Goal: Task Accomplishment & Management: Complete application form

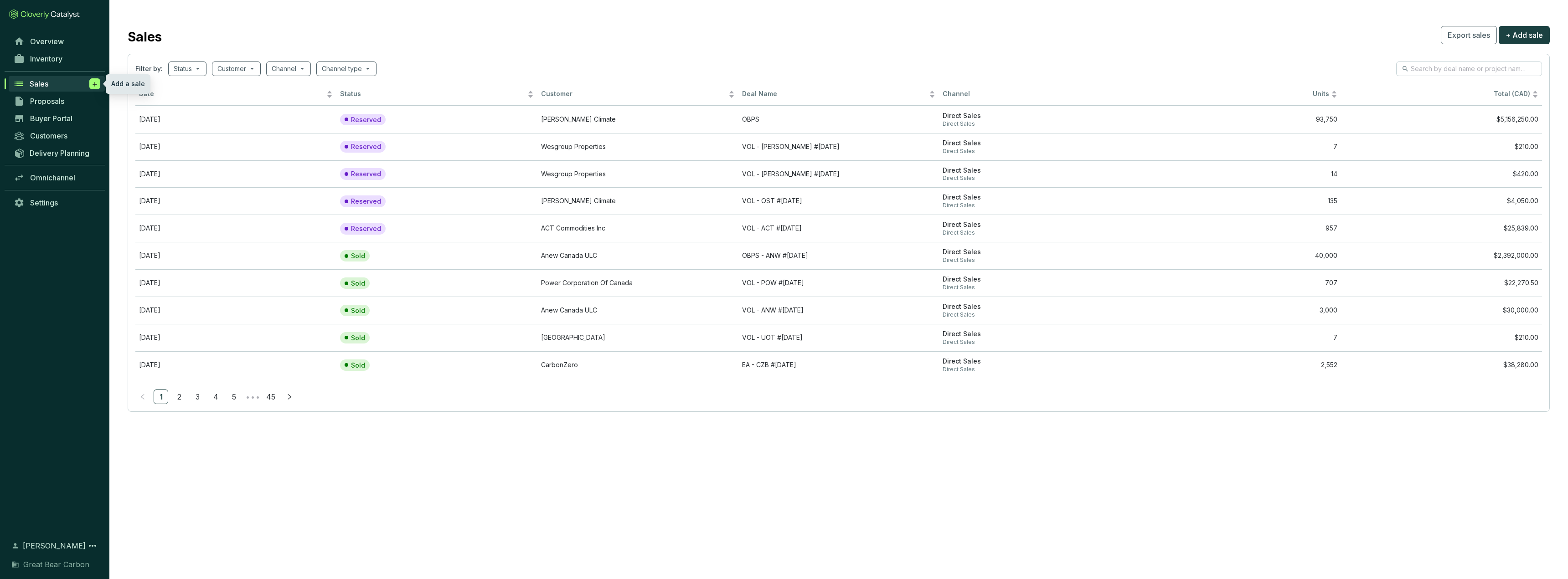
click at [91, 87] on span at bounding box center [94, 83] width 11 height 11
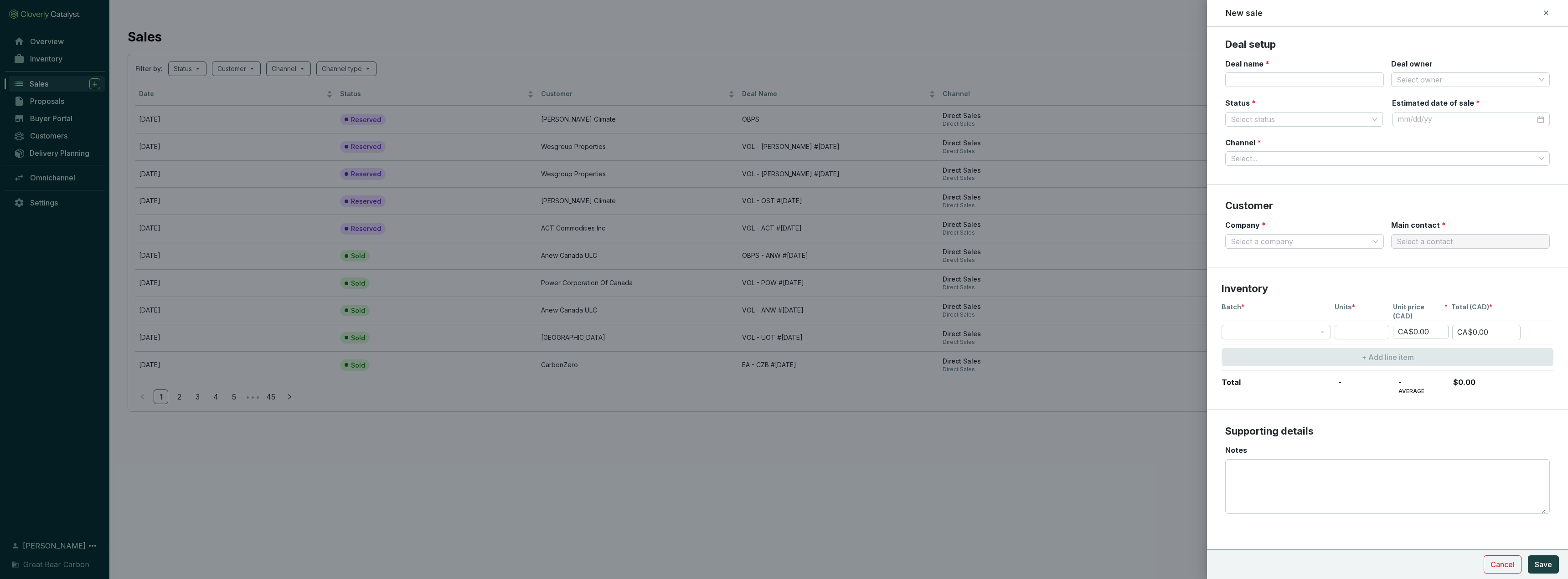
click at [662, 34] on div at bounding box center [784, 290] width 1568 height 579
click at [662, 81] on input "Deal name *" at bounding box center [1305, 80] width 159 height 15
type input "B"
type input "OBPS"
type input "[PERSON_NAME]"
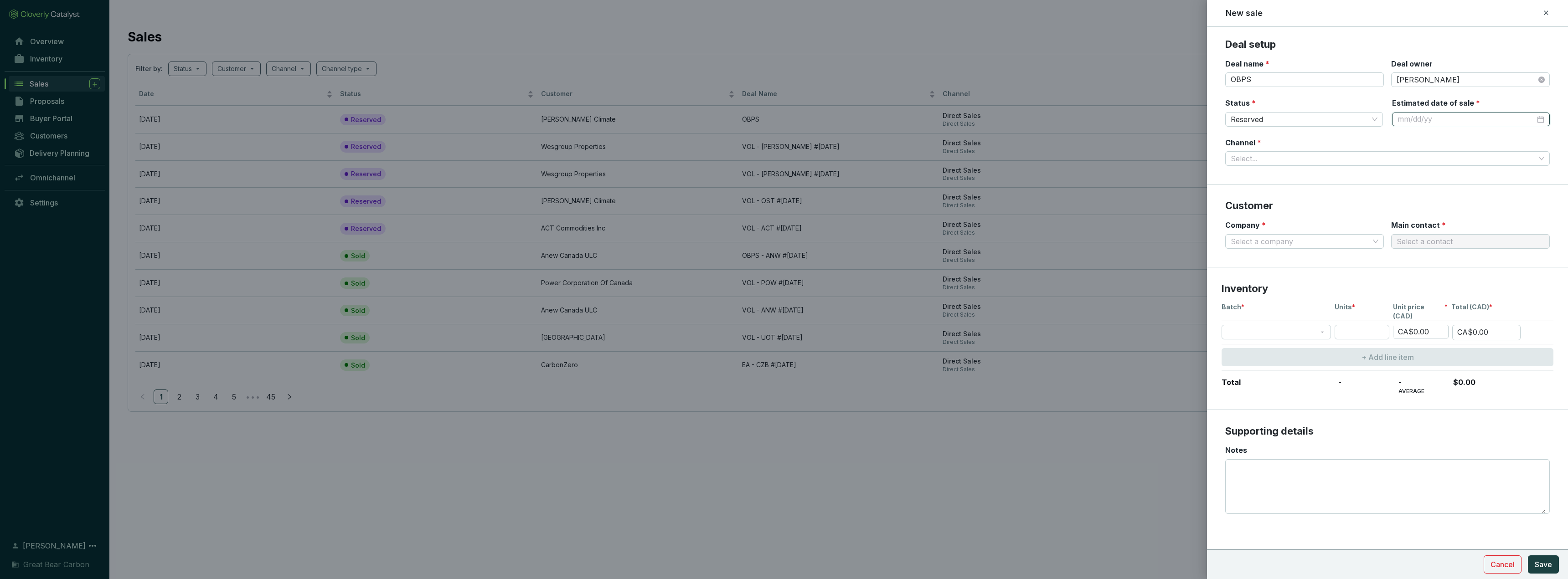
click at [662, 118] on div at bounding box center [1470, 119] width 146 height 10
click at [662, 138] on span "Next month (PageDown)" at bounding box center [1503, 137] width 5 height 5
type input "[DATE]"
click at [662, 237] on td "30" at bounding box center [1474, 240] width 16 height 16
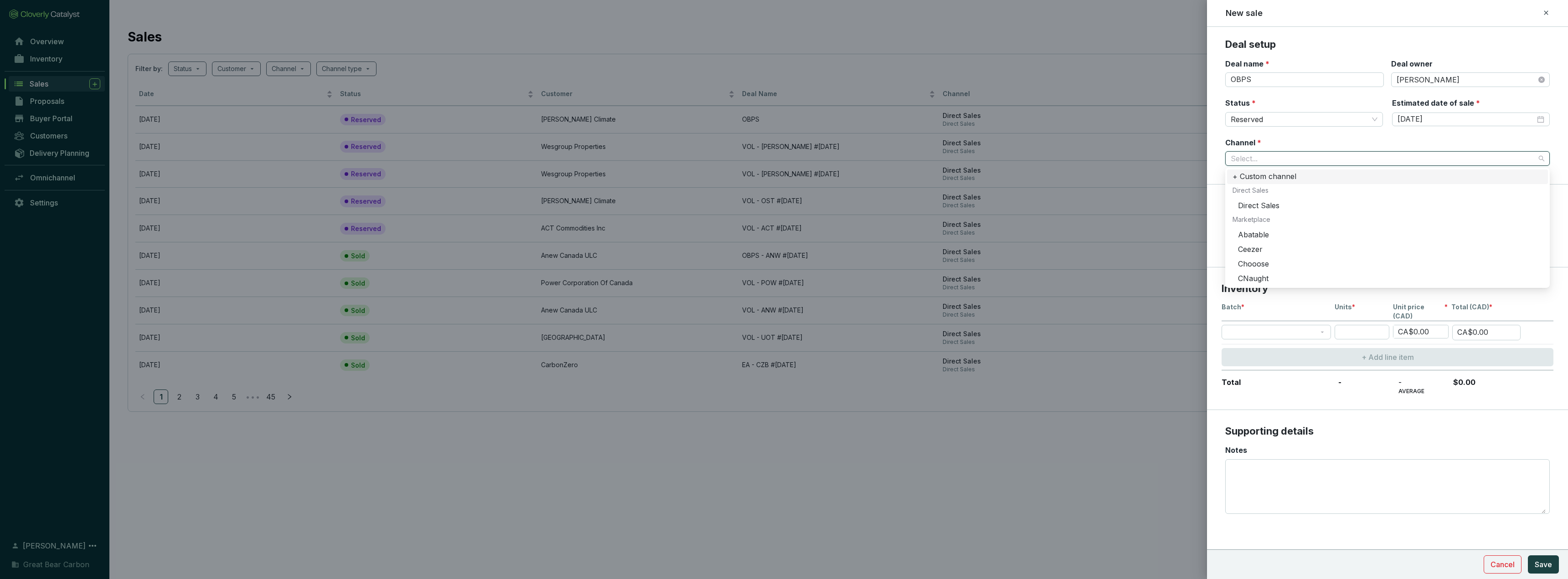
click at [662, 156] on input "Channel *" at bounding box center [1382, 159] width 304 height 14
click at [662, 208] on div "Direct Sales" at bounding box center [1390, 206] width 304 height 10
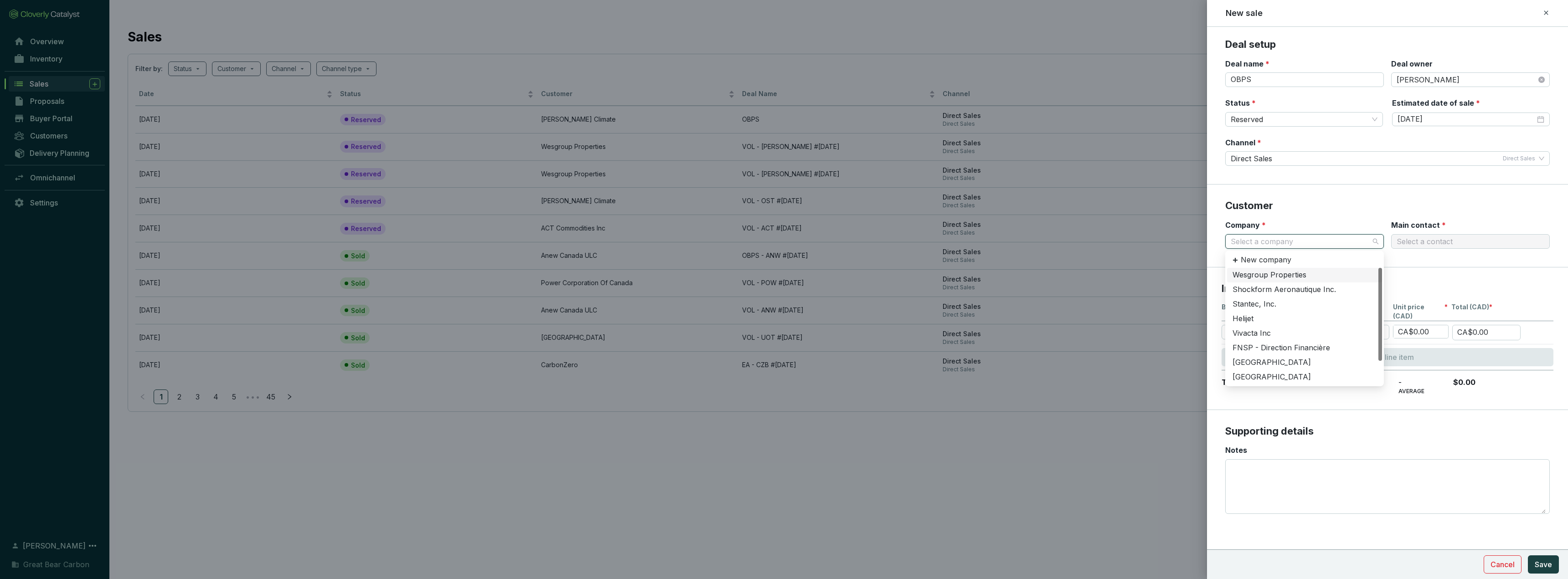
click at [662, 242] on input "Company *" at bounding box center [1299, 241] width 138 height 14
type input "clear"
click at [662, 276] on div "Clearblue Ltd" at bounding box center [1305, 275] width 144 height 10
click at [662, 233] on div "Main contact *" at bounding box center [1418, 227] width 55 height 14
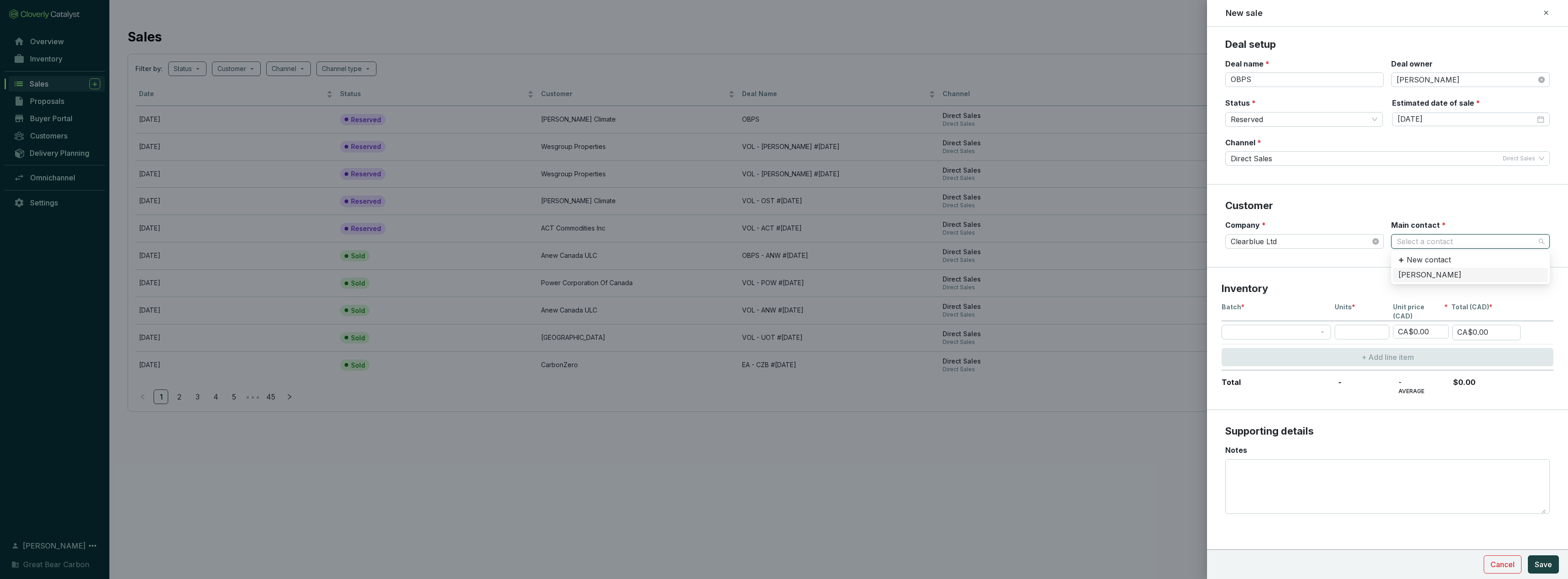
click at [662, 242] on input "Main contact *" at bounding box center [1465, 241] width 138 height 14
click at [662, 257] on p "New contact" at bounding box center [1429, 260] width 44 height 10
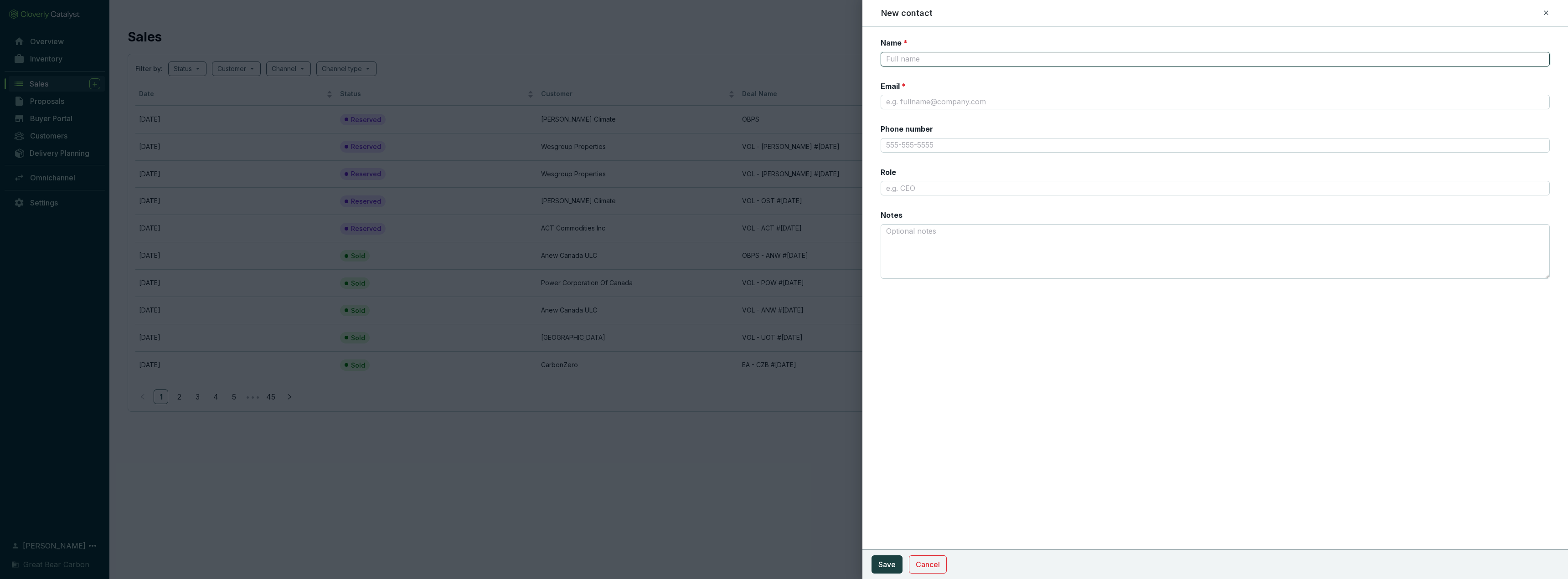
click at [662, 62] on input "Name *" at bounding box center [1215, 60] width 669 height 15
type input "[PERSON_NAME]"
click at [662, 103] on input "Email *" at bounding box center [1215, 102] width 669 height 15
paste input "[EMAIL_ADDRESS][DOMAIN_NAME]"
type input "[EMAIL_ADDRESS][DOMAIN_NAME]"
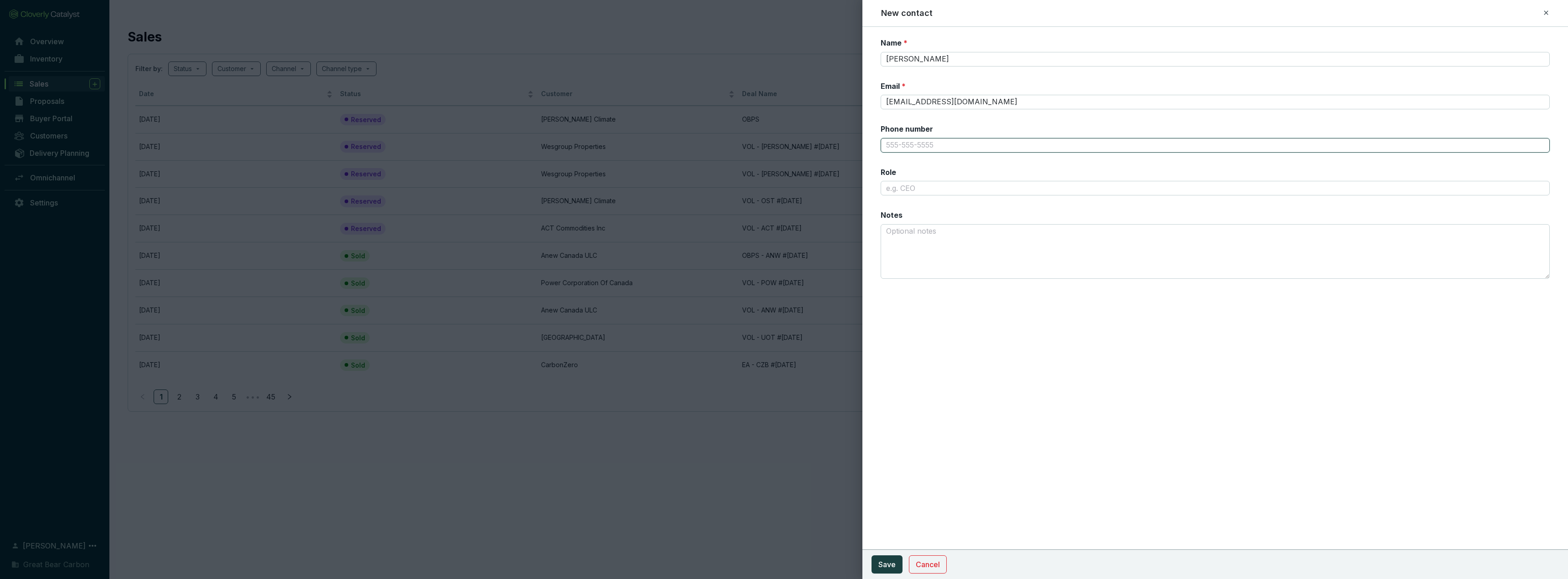
click at [662, 148] on input "Phone number" at bounding box center [1215, 146] width 669 height 15
type input "[PHONE_NUMBER]"
click at [662, 189] on input "Role" at bounding box center [1215, 188] width 669 height 15
type input "Vice President, Advisory & Market Access"
type textarea "Purchase for: Certainteed"
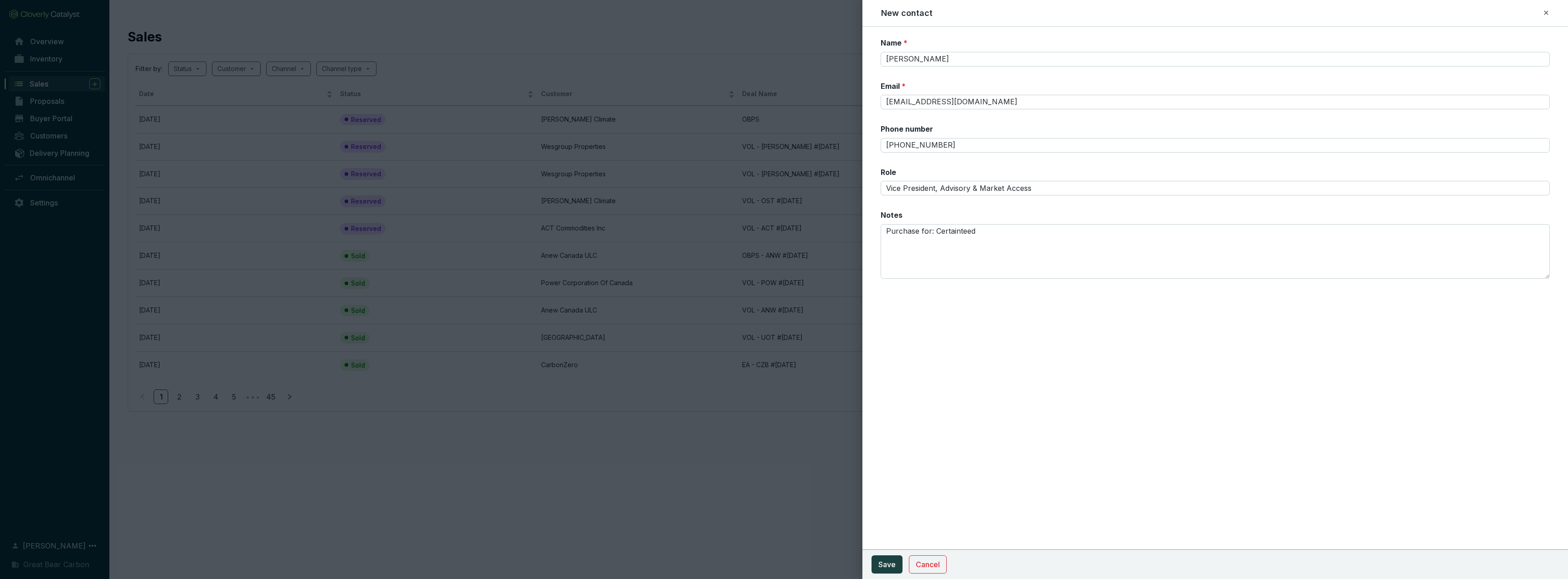
click at [662, 11] on icon at bounding box center [1546, 12] width 7 height 11
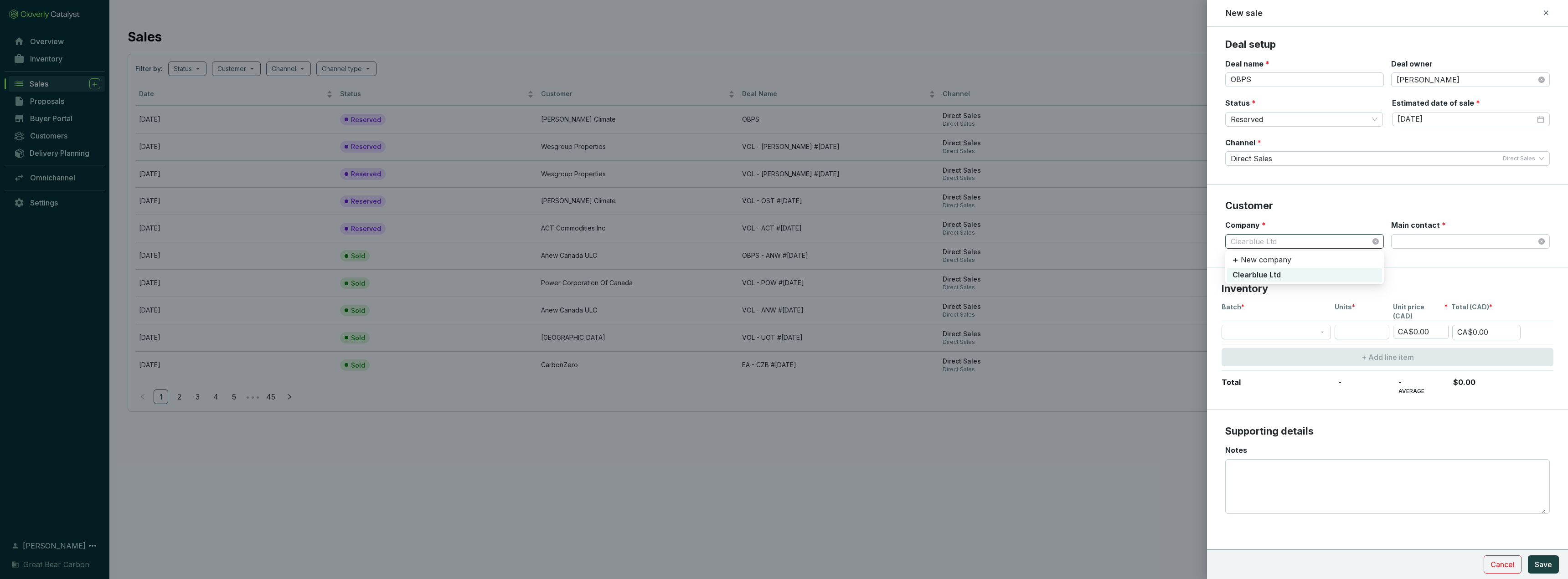
click at [662, 242] on span "Clearblue Ltd" at bounding box center [1304, 241] width 148 height 14
click at [662, 258] on p "New company" at bounding box center [1266, 260] width 51 height 10
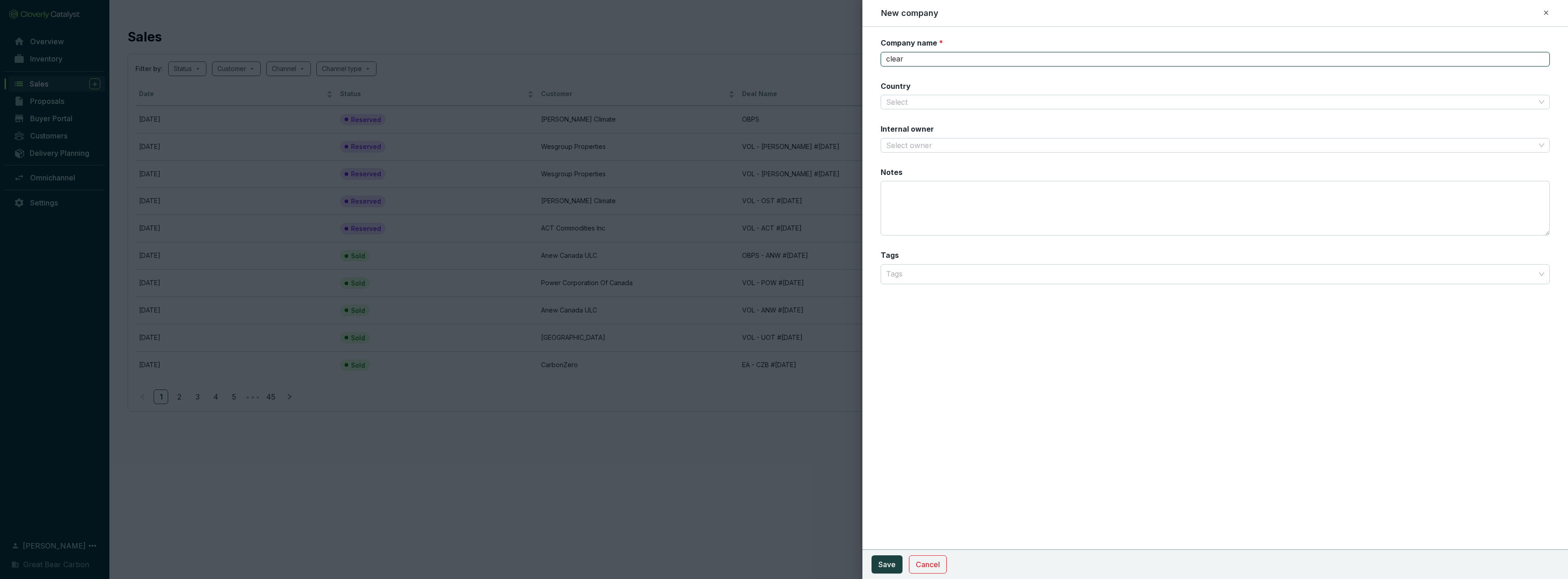
drag, startPoint x: 984, startPoint y: 58, endPoint x: 838, endPoint y: 52, distance: 146.1
click at [662, 52] on div "New company Company name * clear Country Select Internal owner Select owner Not…" at bounding box center [784, 290] width 1568 height 579
type input "CertainTeed Canada, Inc"
click at [662, 375] on span "Save" at bounding box center [887, 564] width 17 height 11
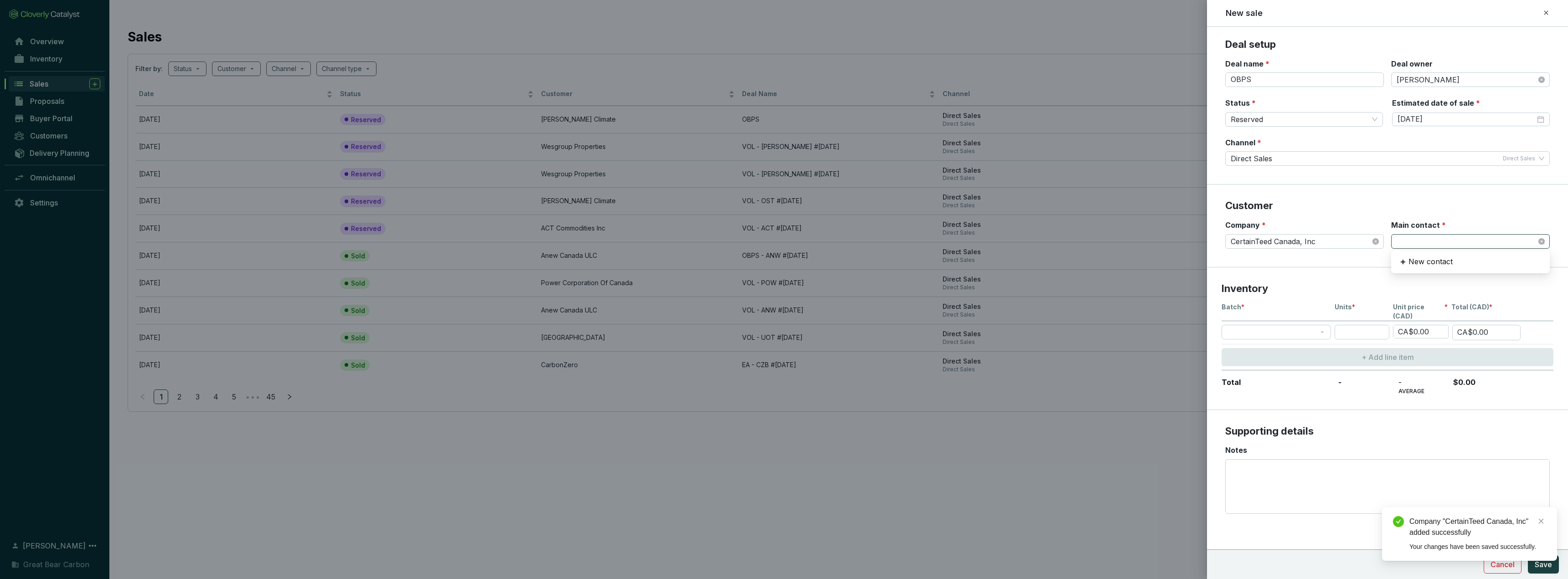
click at [662, 240] on span at bounding box center [1470, 241] width 148 height 14
click at [662, 262] on p "New contact" at bounding box center [1431, 262] width 44 height 10
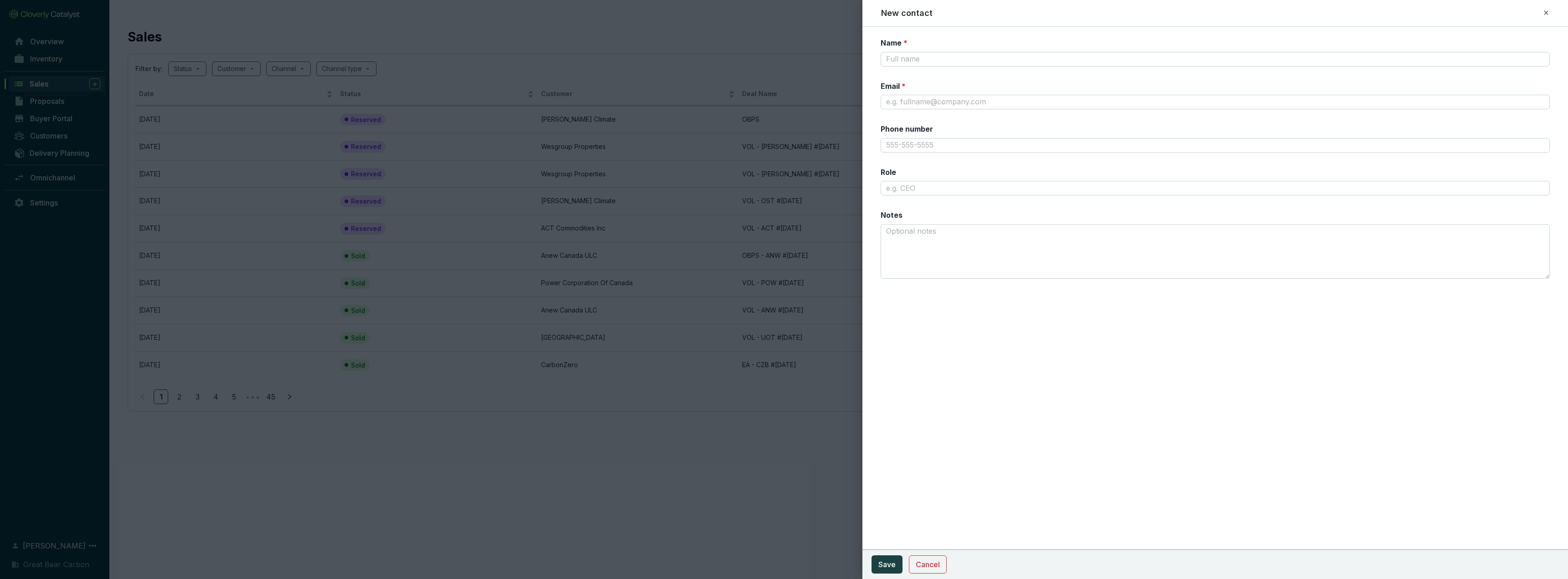
click at [662, 296] on form "Name * Email * Phone number Role Notes Cancel Save" at bounding box center [1215, 169] width 706 height 263
click at [662, 57] on input "Name *" at bounding box center [1215, 60] width 669 height 15
type input "[PERSON_NAME]"
paste input "[PERSON_NAME][EMAIL_ADDRESS][DOMAIN_NAME]"
type input "[PERSON_NAME][EMAIL_ADDRESS][DOMAIN_NAME]"
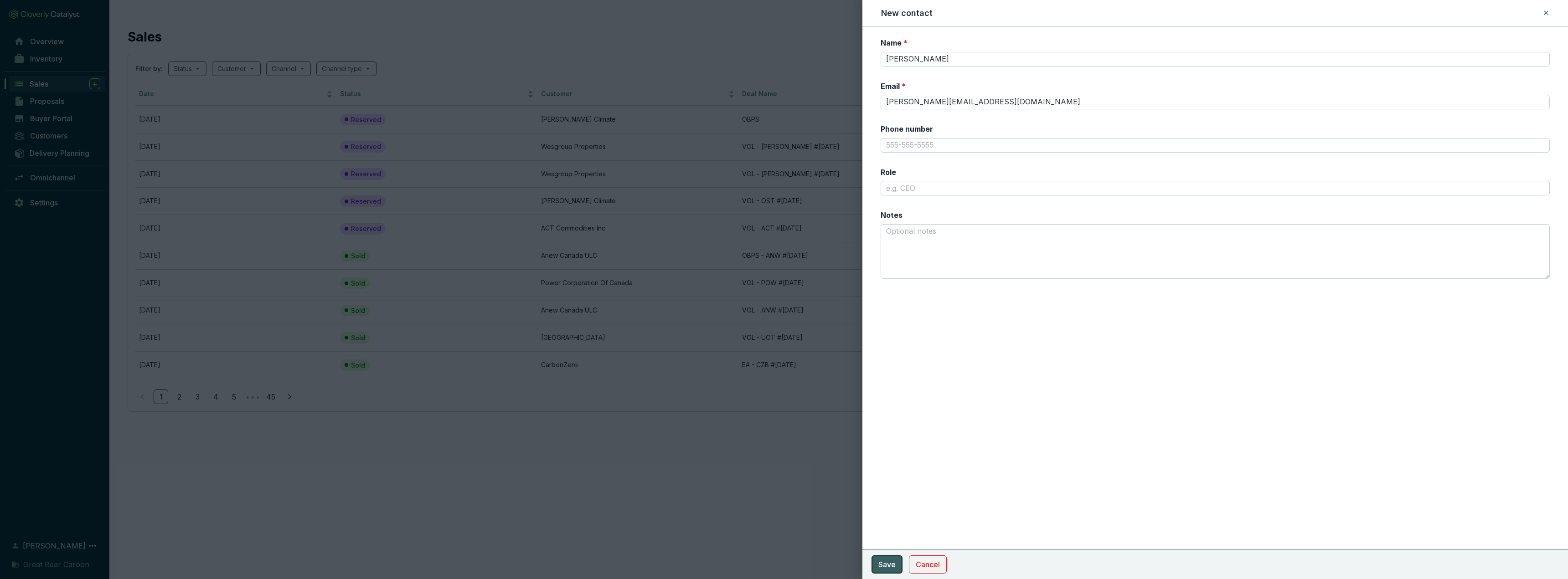
click at [662, 375] on span "Save" at bounding box center [887, 564] width 17 height 11
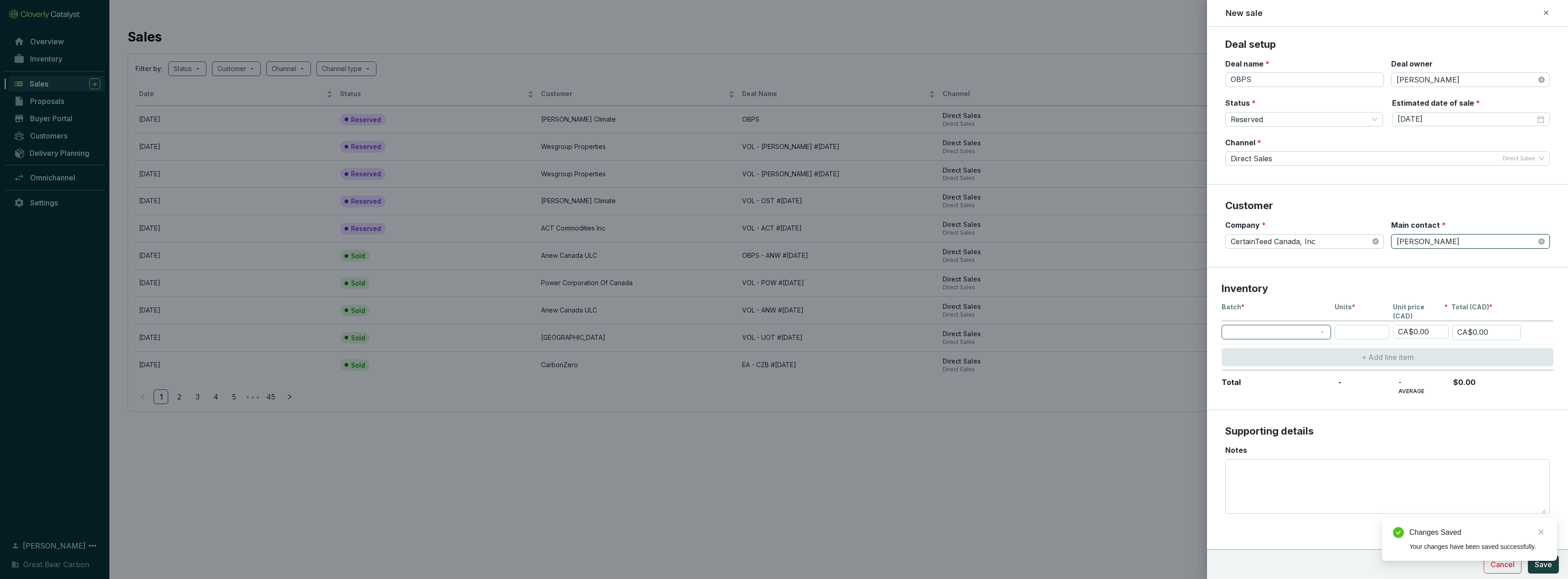
click at [662, 325] on span at bounding box center [1276, 332] width 98 height 14
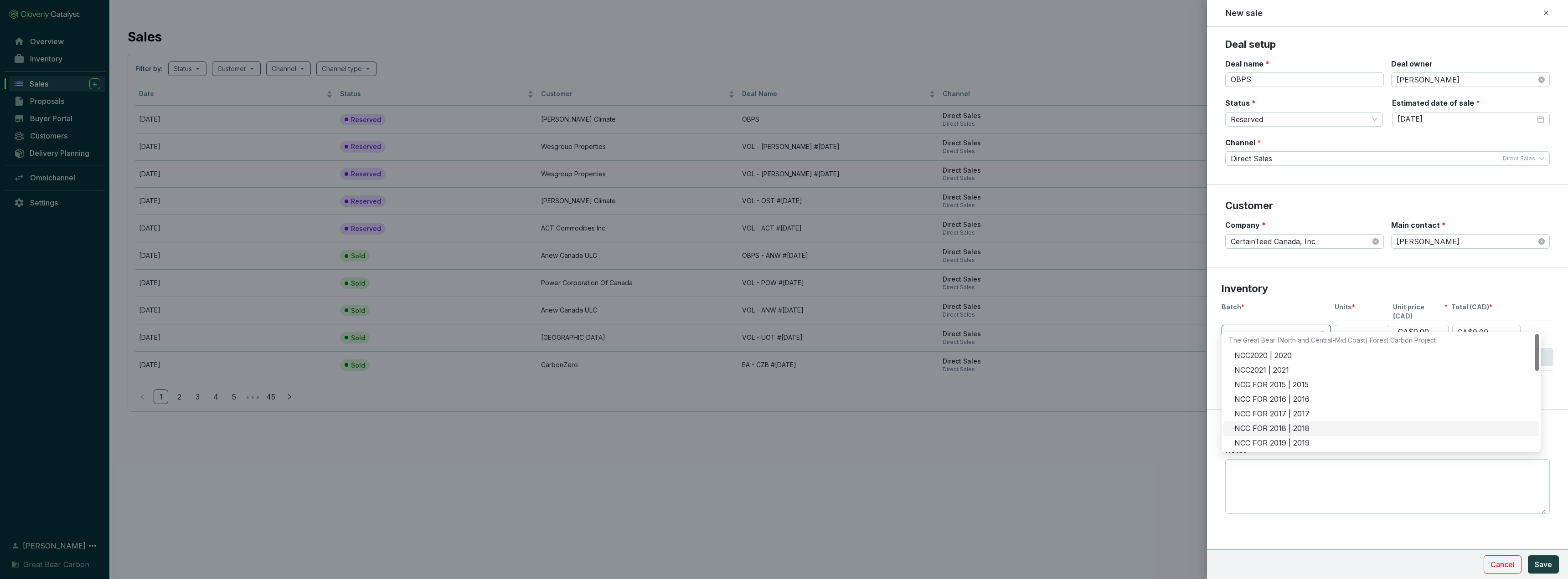
scroll to position [137, 0]
click at [662, 375] on div "HG2021 | 2021" at bounding box center [1384, 394] width 299 height 10
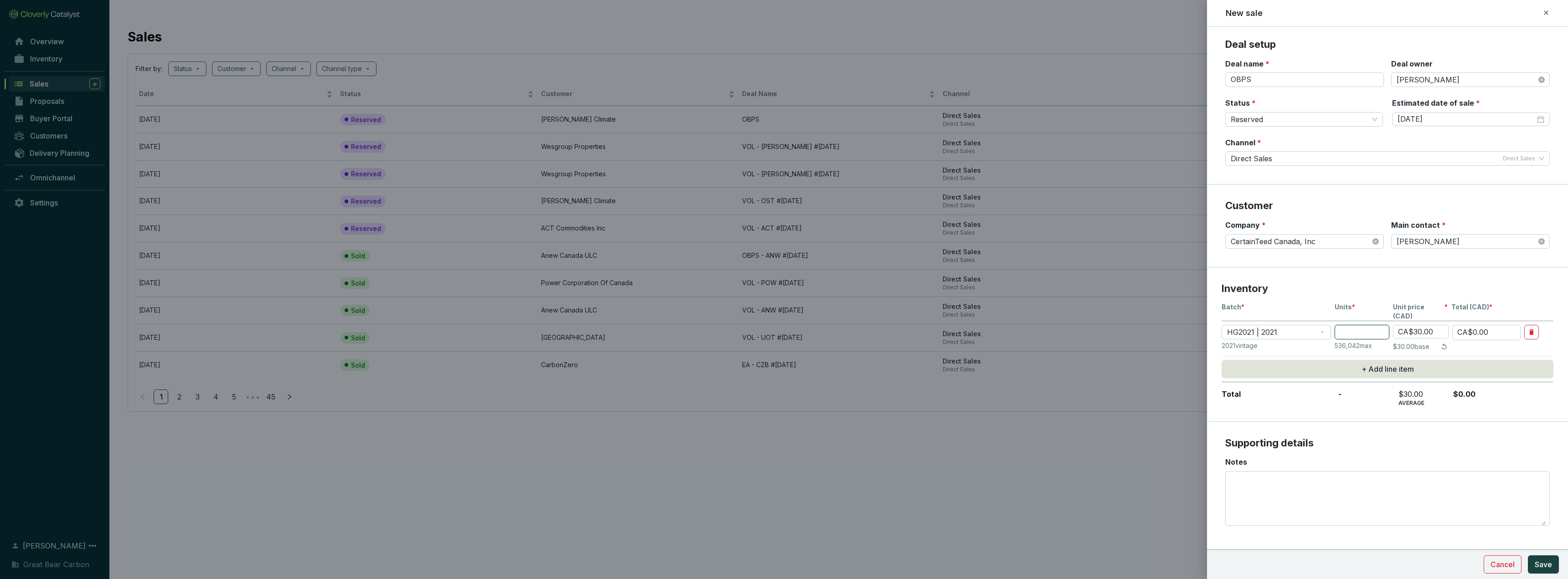
click at [662, 325] on input "number" at bounding box center [1362, 332] width 55 height 15
type input "2"
type input "CA$60.00"
type input "25"
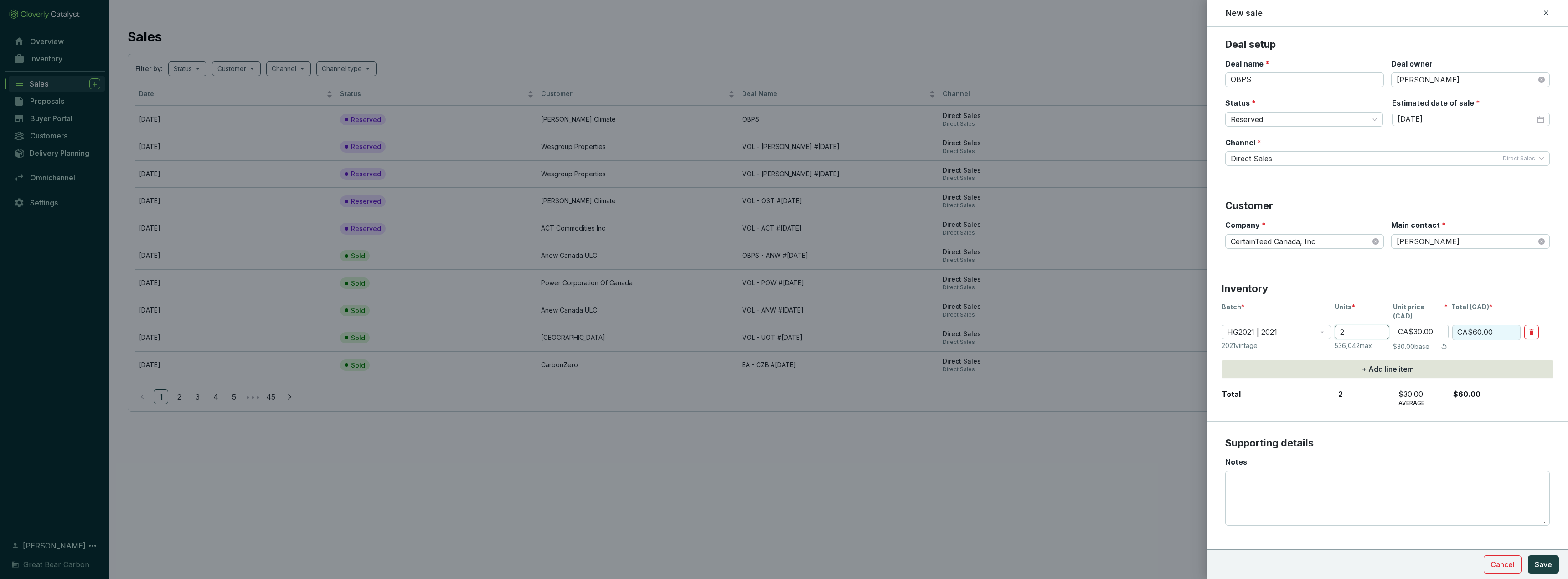
type input "CA$750.00"
type input "259"
type input "CA$7,770.00"
type input "2593"
type input "CA$77,790.00"
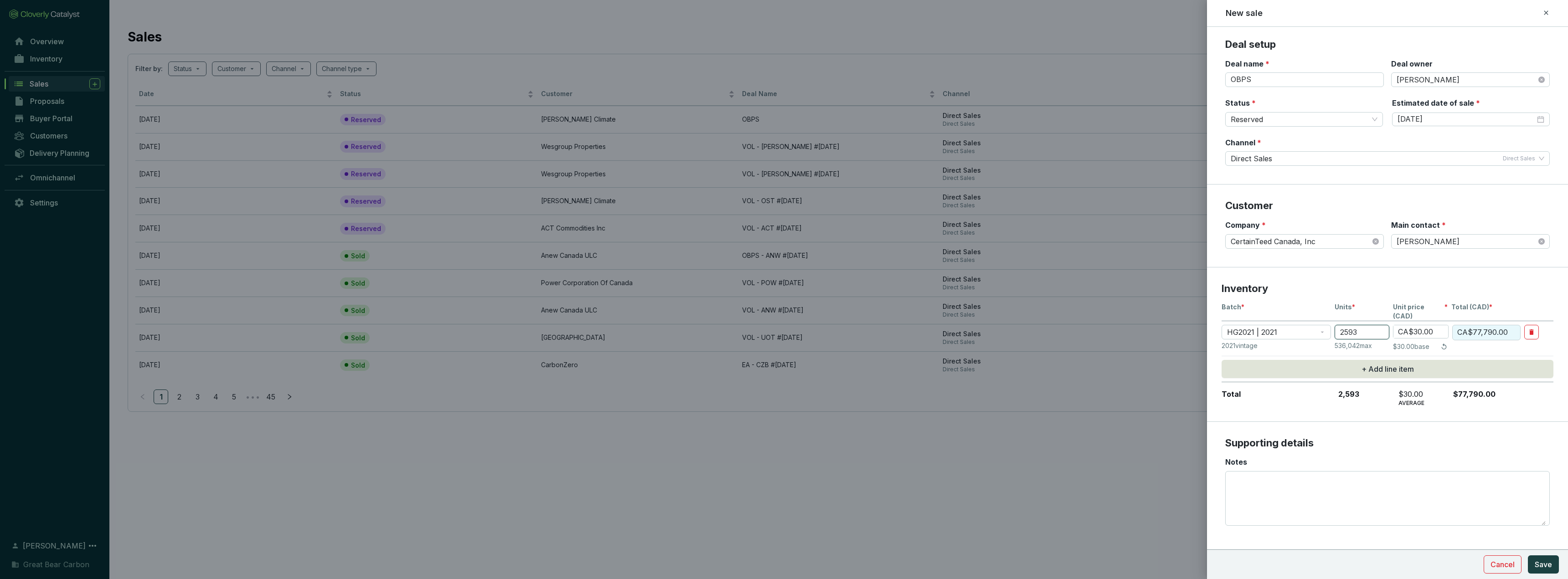
type input "2593"
type input "CA$6.00"
type input "CA$15,558.00"
type input "CA$65.00"
type input "CA$168,545.00"
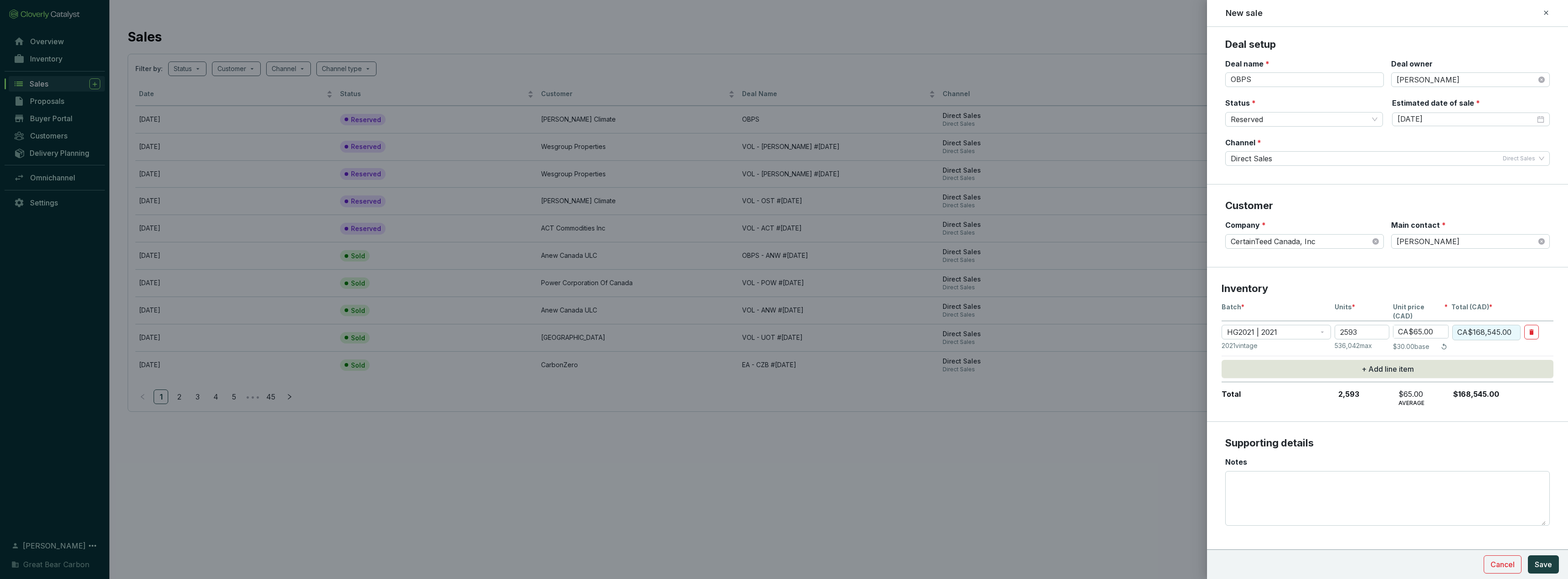
type input "CA$65.00"
click at [662, 360] on button "+ Add line item" at bounding box center [1387, 369] width 332 height 18
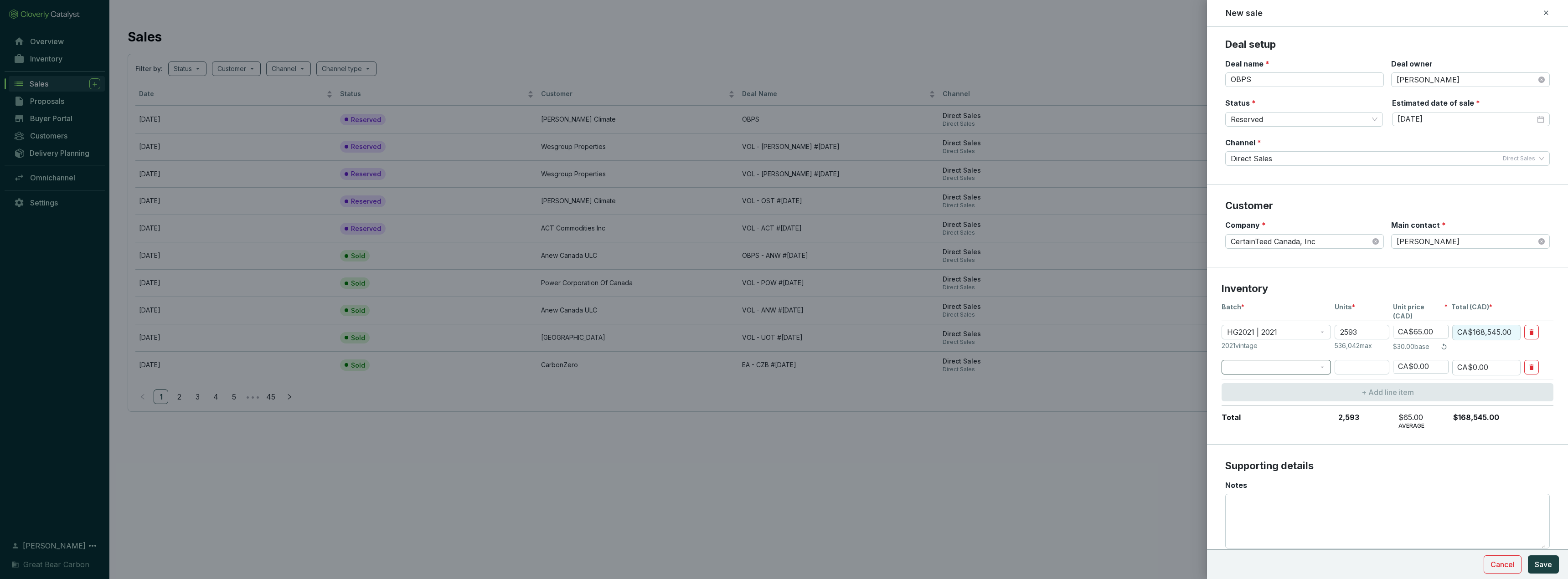
click at [662, 361] on span at bounding box center [1276, 367] width 98 height 14
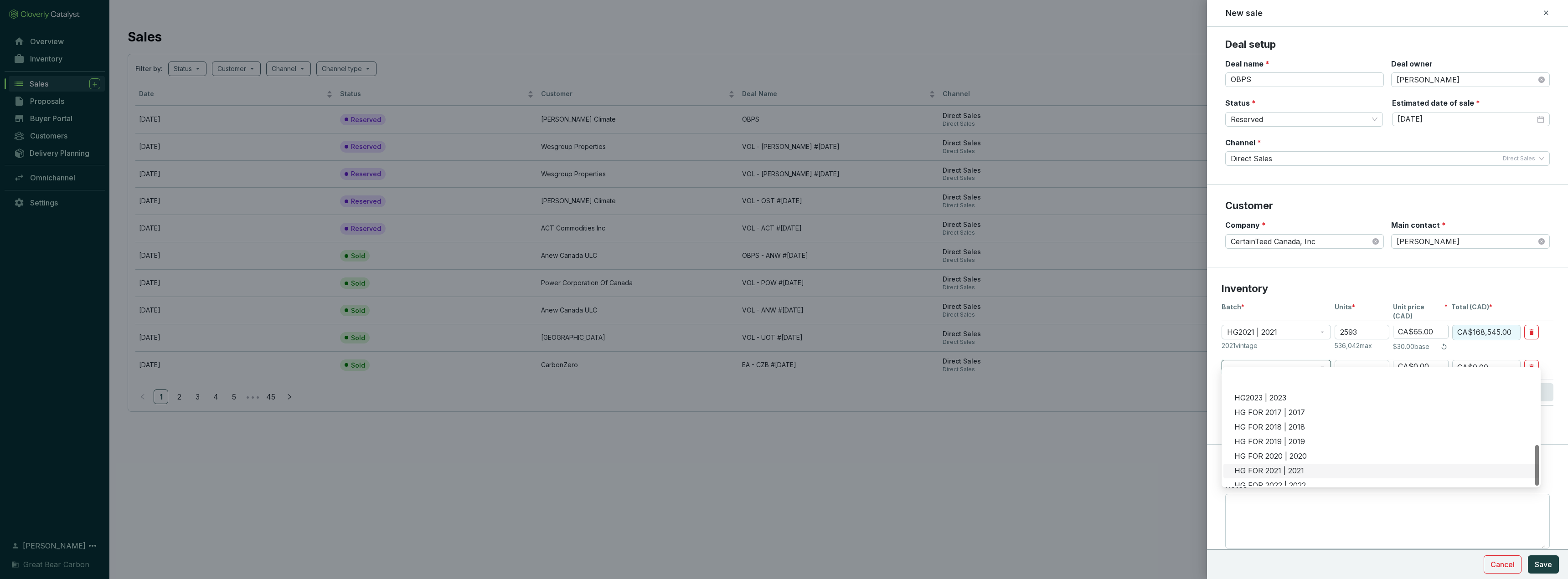
scroll to position [218, 0]
click at [662, 375] on div "HG FOR 2022 | 2022" at bounding box center [1384, 449] width 299 height 10
click at [662, 361] on span "HG FOR 2022 | 2022" at bounding box center [1276, 367] width 98 height 14
click at [662, 375] on div "HG2022 | 2022" at bounding box center [1384, 422] width 299 height 10
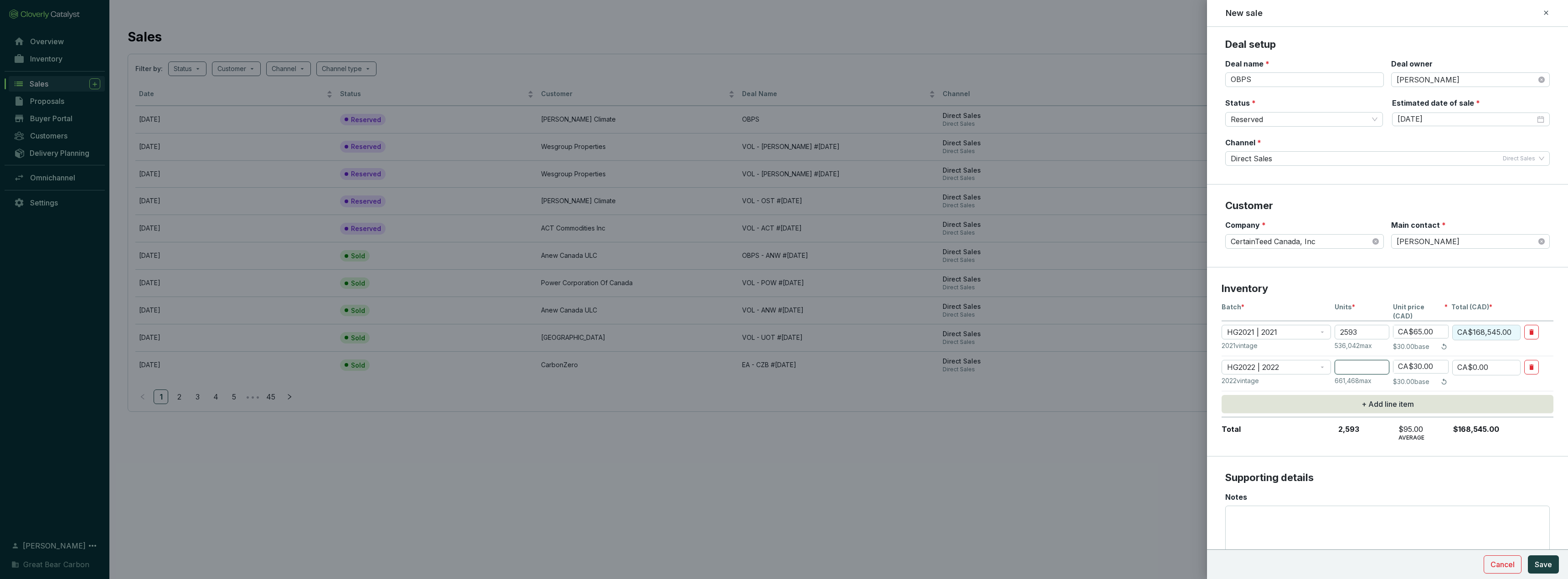
click at [662, 360] on input "number" at bounding box center [1362, 367] width 55 height 15
type input "4"
type input "CA$120.00"
type input "45"
type input "CA$1,350.00"
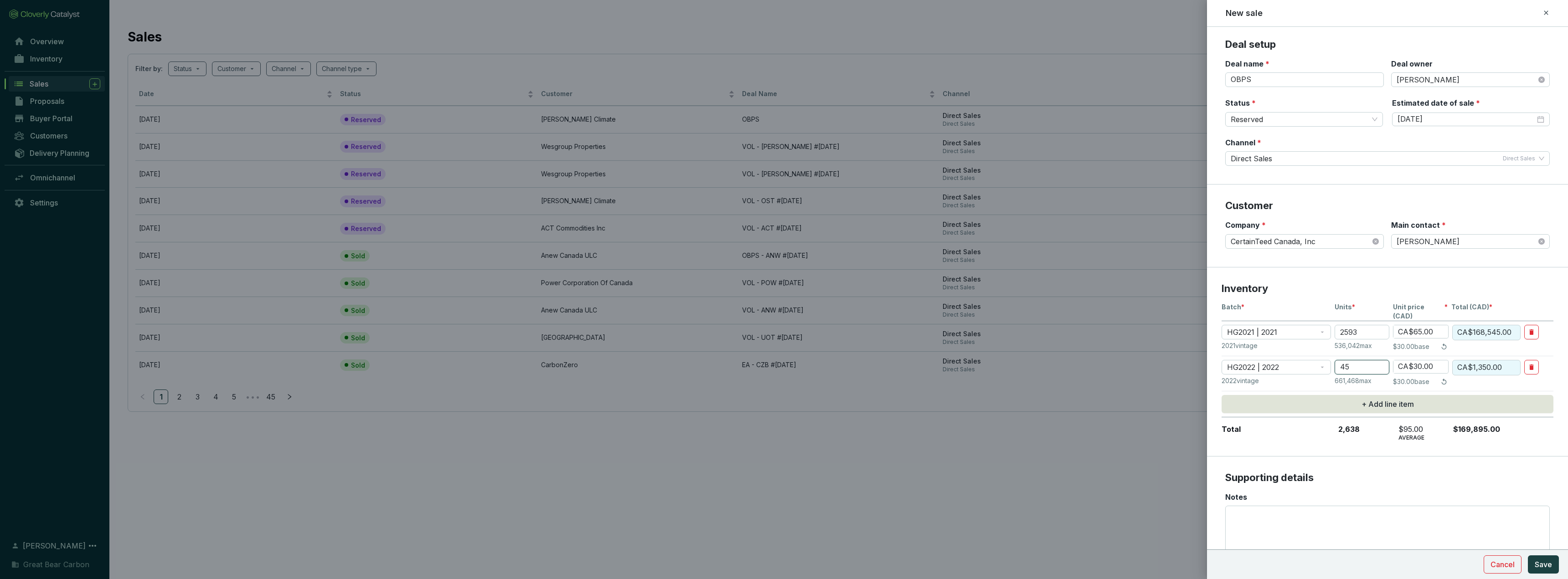
type input "458"
type input "CA$13,740.00"
type input "458"
type input "CA$6.00"
type input "CA$2,748.00"
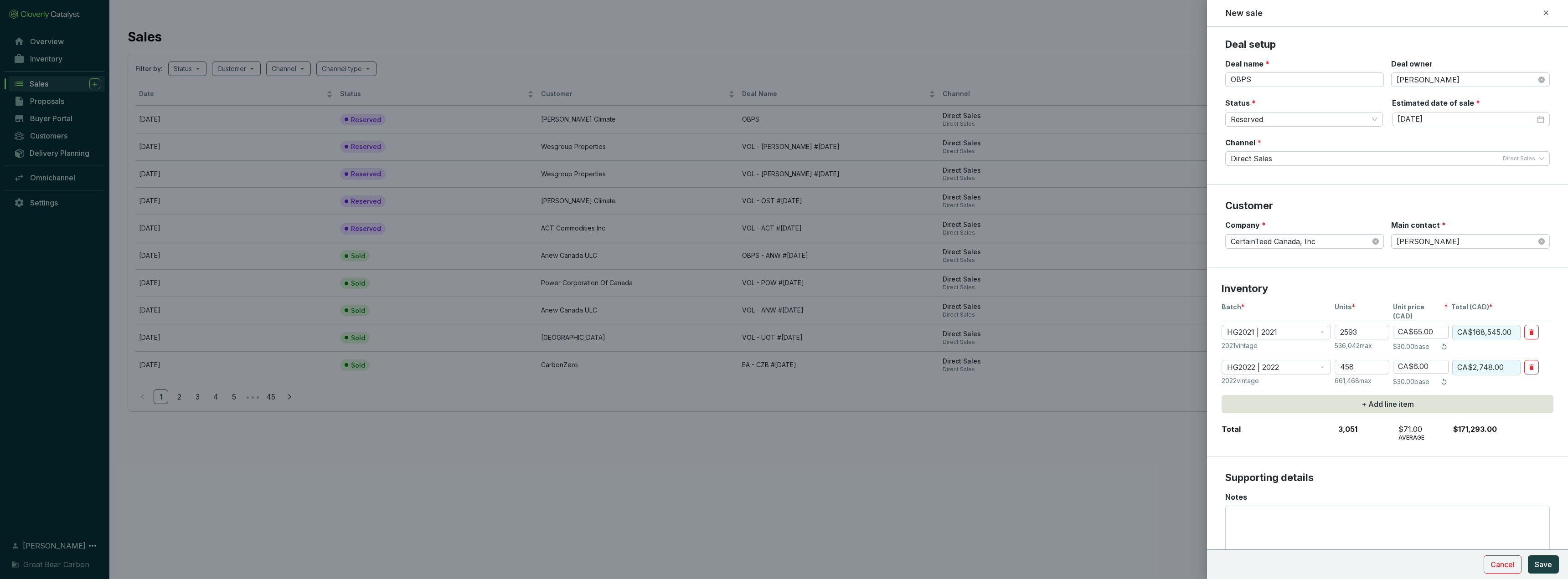
type input "CA$65.00"
type input "CA$29,770.00"
type input "CA$65.00"
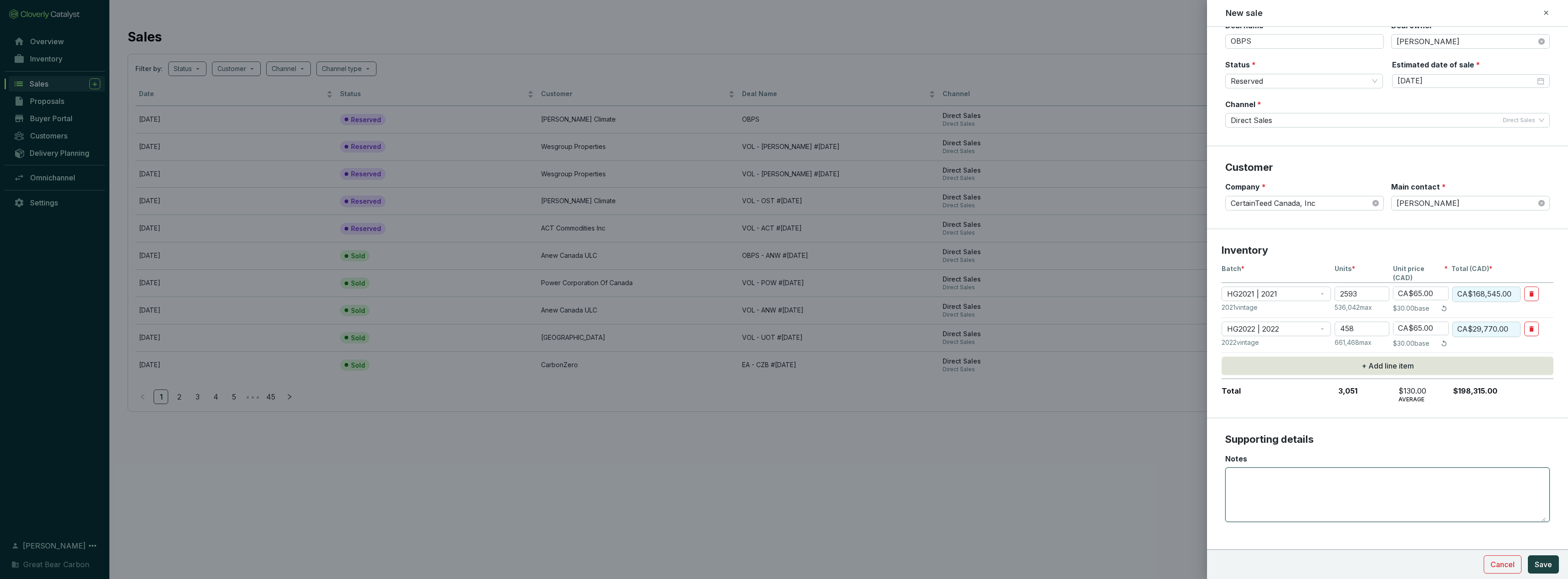
click at [662, 375] on textarea "Notes" at bounding box center [1387, 495] width 317 height 54
click at [662, 375] on span "Save" at bounding box center [1543, 564] width 17 height 11
